Goal: Browse casually

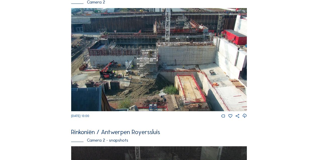
scroll to position [33, 0]
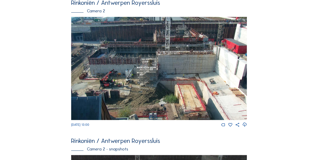
click at [147, 81] on img at bounding box center [159, 68] width 176 height 103
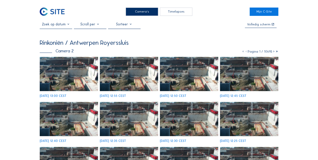
click at [137, 75] on img at bounding box center [129, 74] width 58 height 34
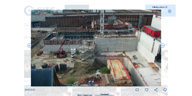
click at [169, 12] on icon at bounding box center [170, 12] width 4 height 4
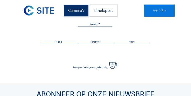
scroll to position [33, 0]
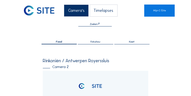
scroll to position [10, 0]
